Goal: Information Seeking & Learning: Learn about a topic

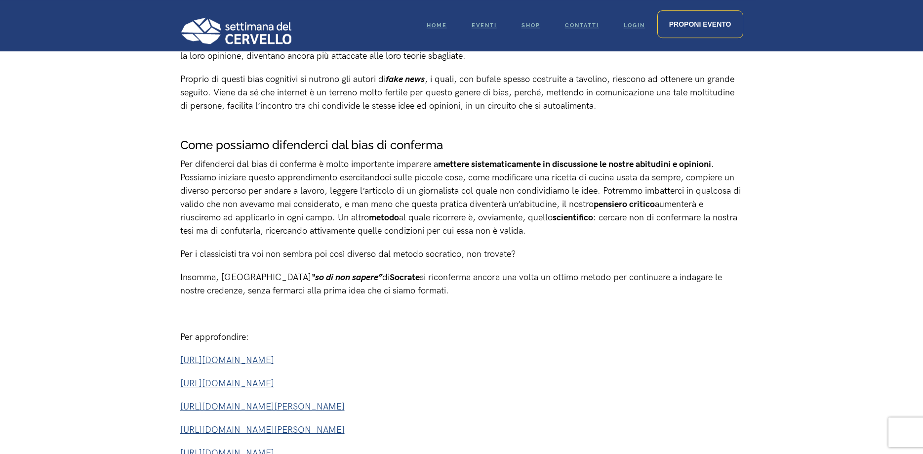
scroll to position [1310, 0]
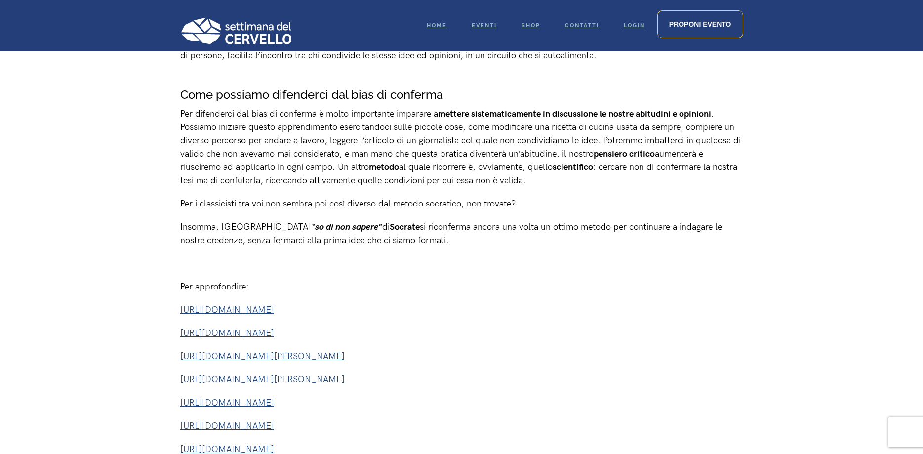
click at [274, 421] on span "[URL][DOMAIN_NAME]" at bounding box center [227, 426] width 94 height 10
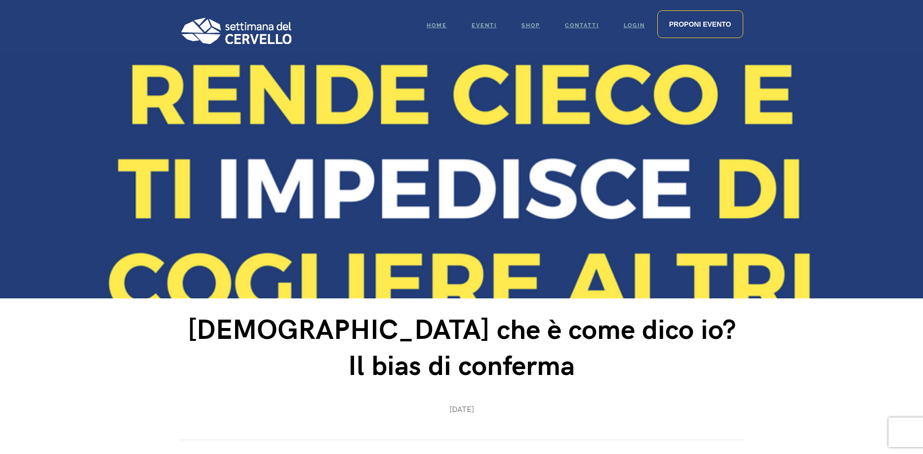
scroll to position [1310, 0]
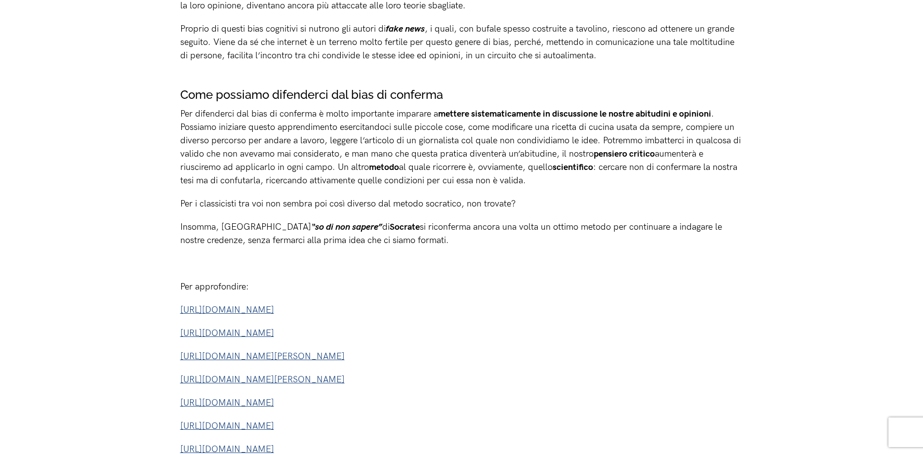
click at [274, 305] on span "[URL][DOMAIN_NAME]" at bounding box center [227, 310] width 94 height 10
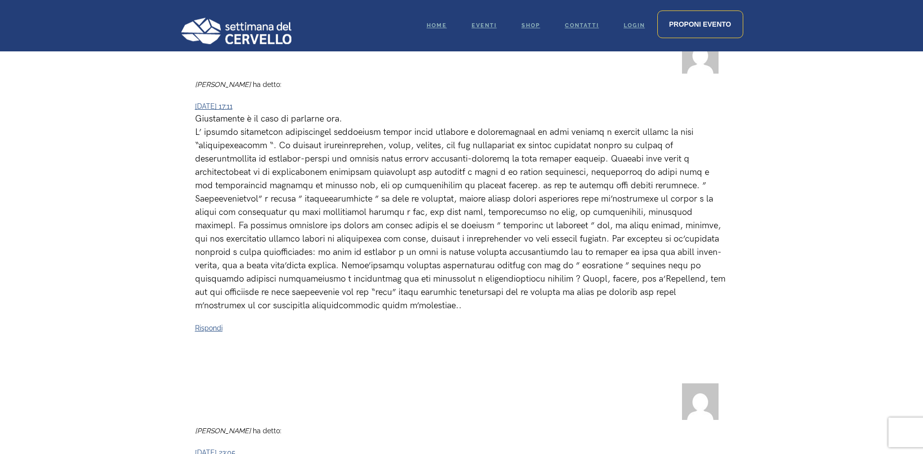
scroll to position [1914, 0]
